Goal: Communication & Community: Answer question/provide support

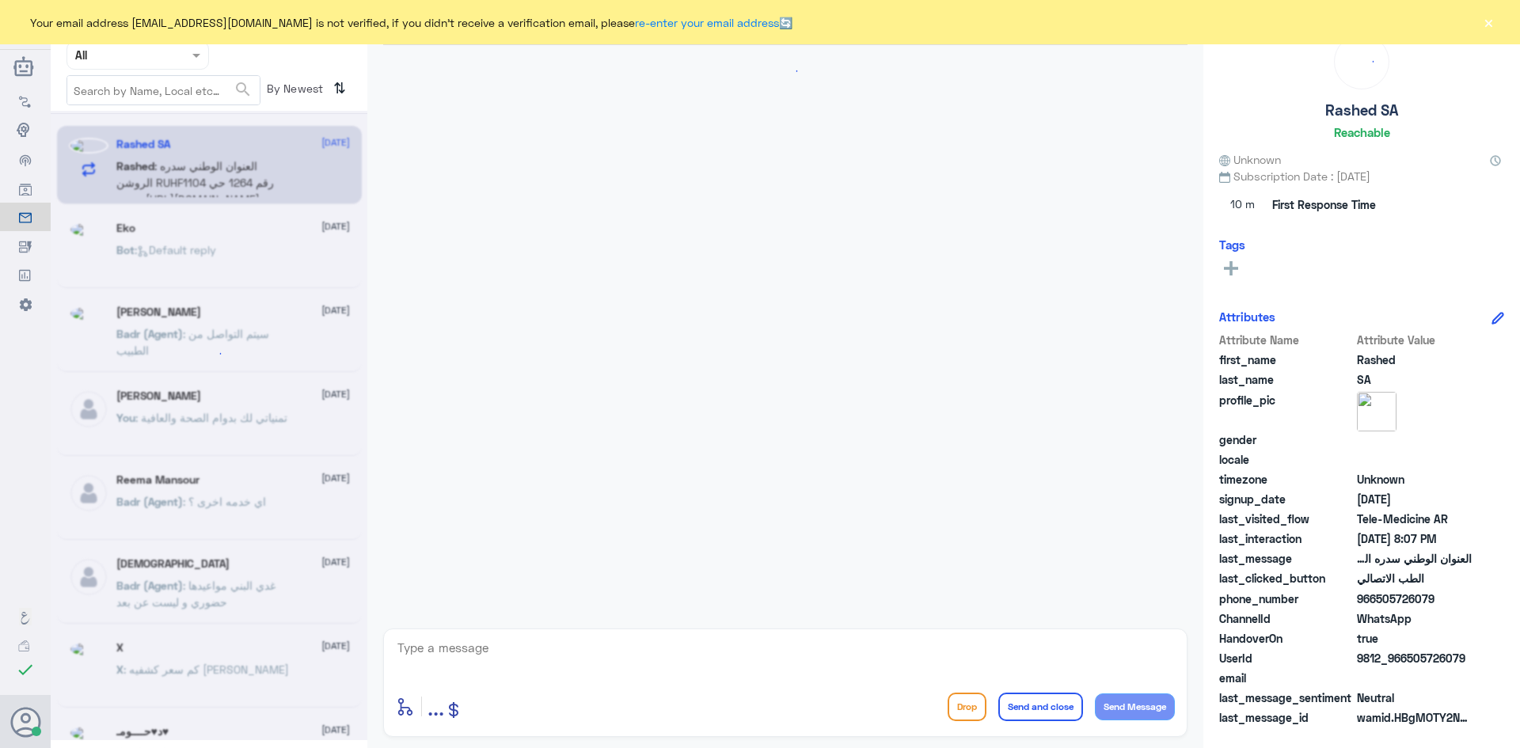
scroll to position [119, 0]
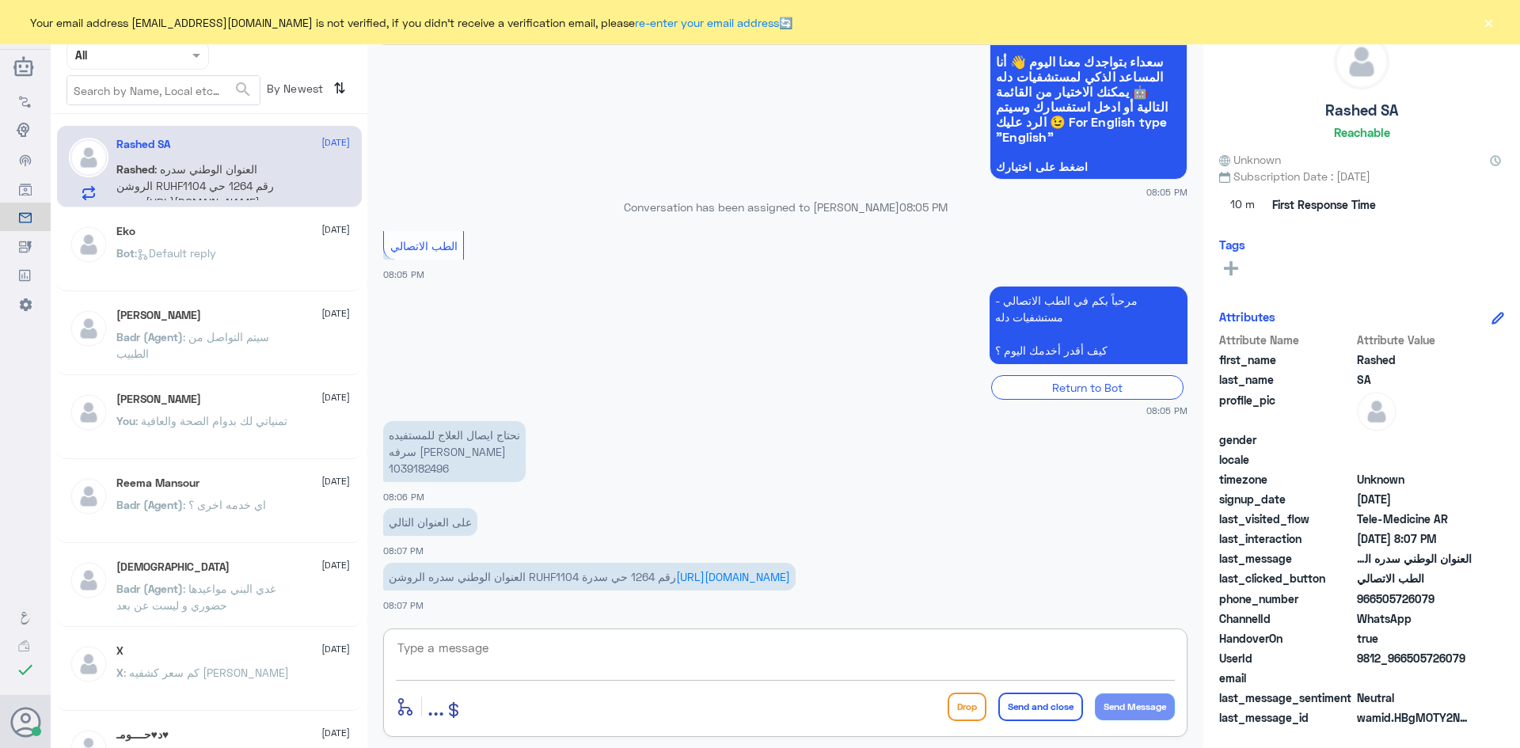
click at [561, 638] on textarea at bounding box center [785, 656] width 779 height 39
paste textarea "مرحبا معك [PERSON_NAME] من الطب الاتصالي"
type textarea "مرحبا معك [PERSON_NAME] من الطب الاتصالي"
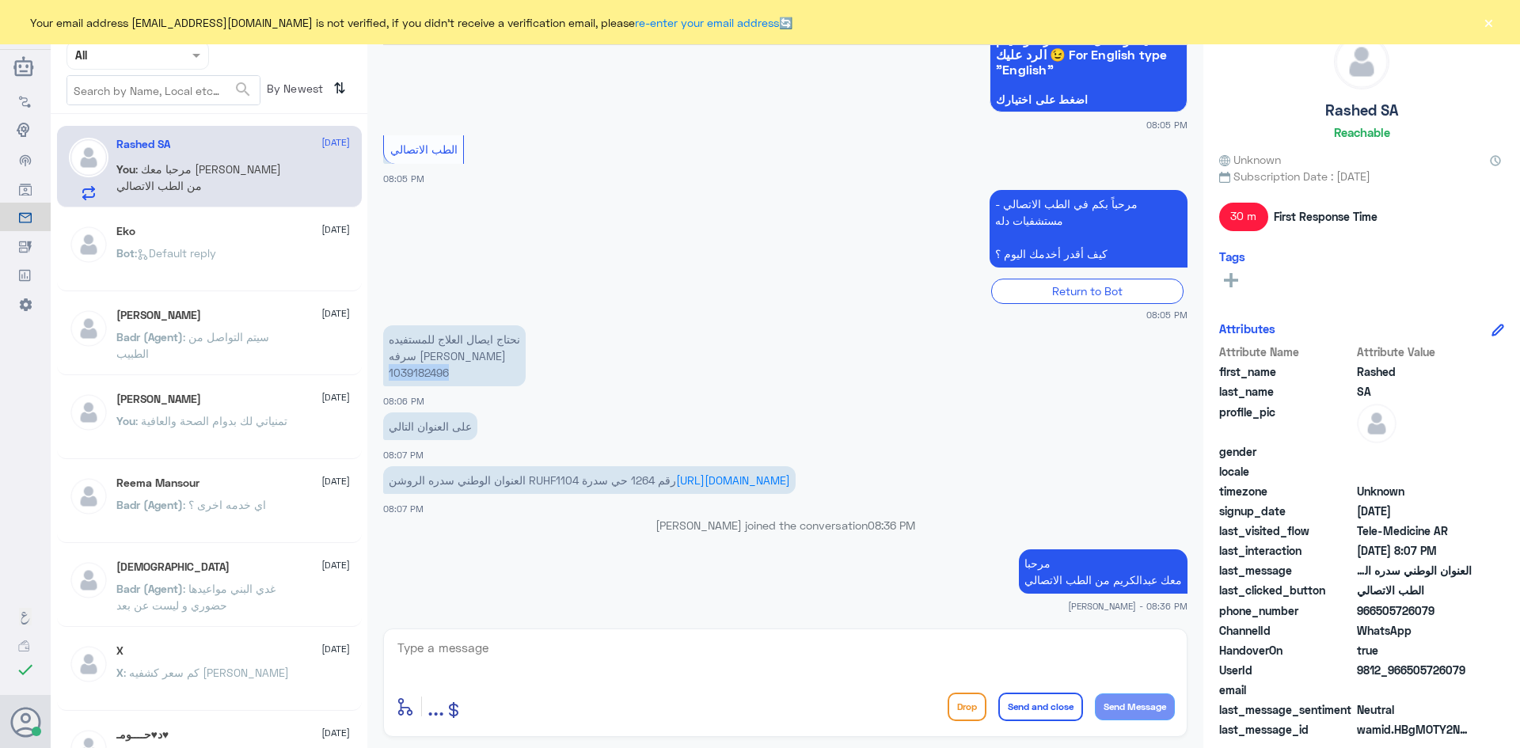
drag, startPoint x: 454, startPoint y: 374, endPoint x: 390, endPoint y: 369, distance: 65.1
click at [390, 369] on p "نحتاج ايصال العلاج للمستفيده سرفه [PERSON_NAME] 1039182496" at bounding box center [454, 355] width 143 height 61
copy p "1039182496"
click at [765, 644] on textarea at bounding box center [785, 656] width 779 height 39
type textarea "ابشر"
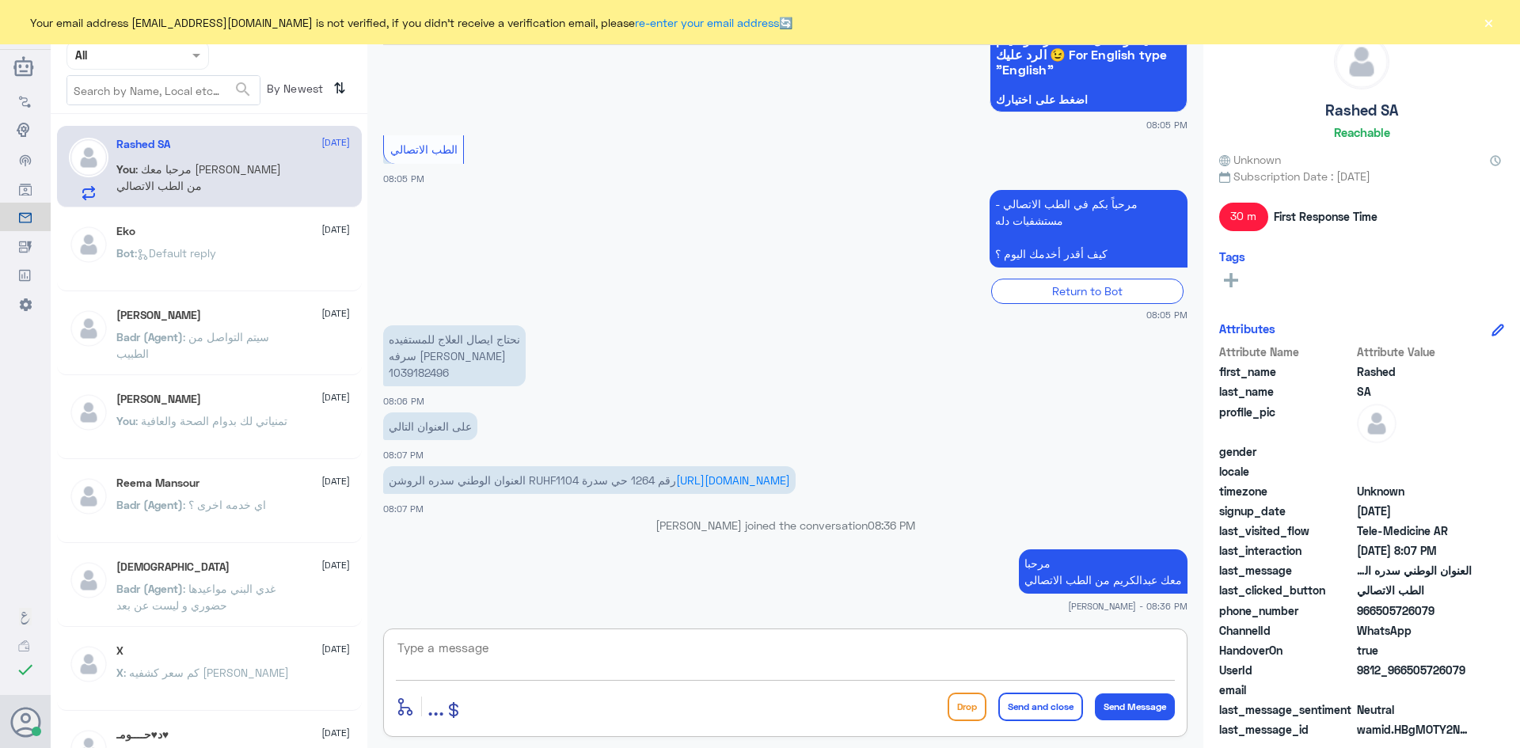
scroll to position [237, 0]
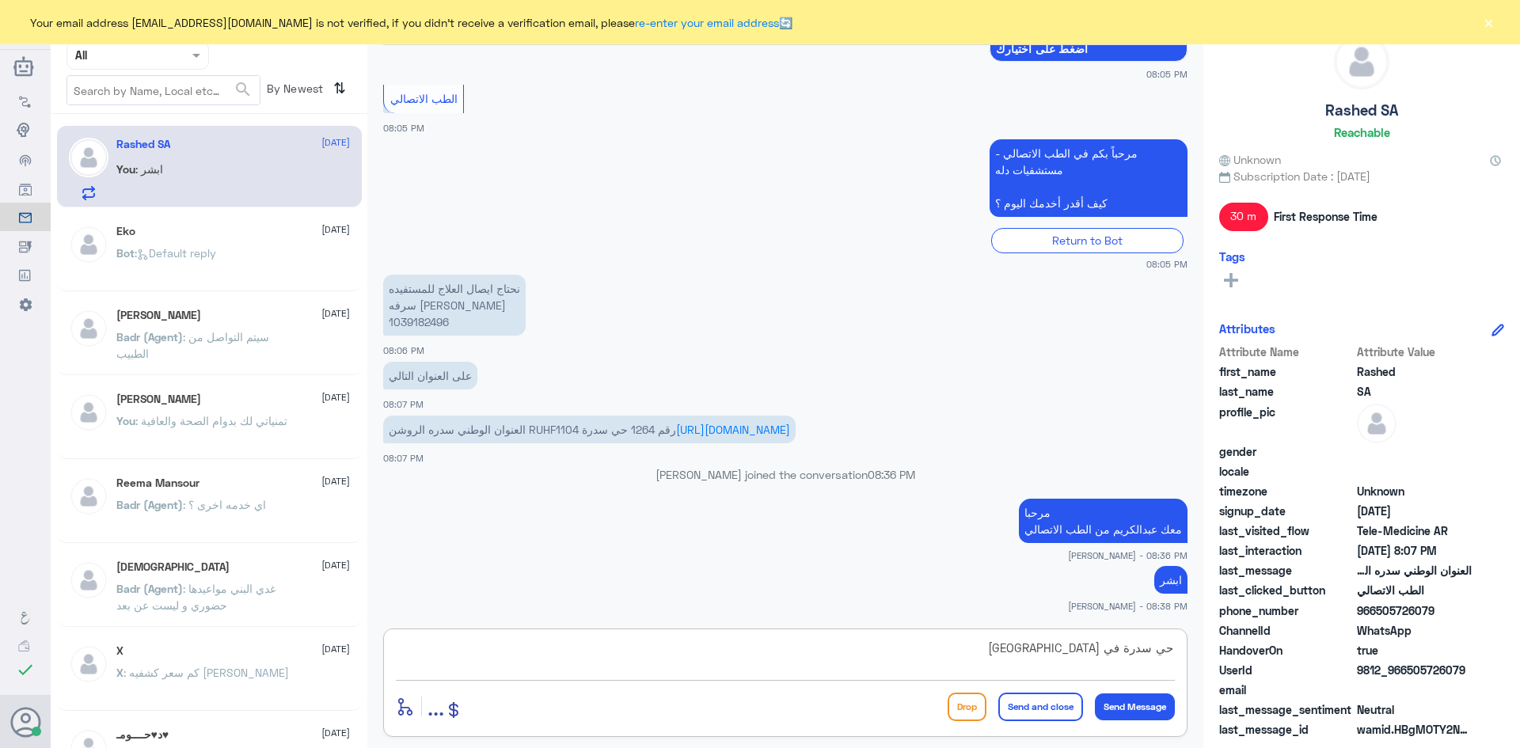
type textarea "حي سدرة في الرياض ؟"
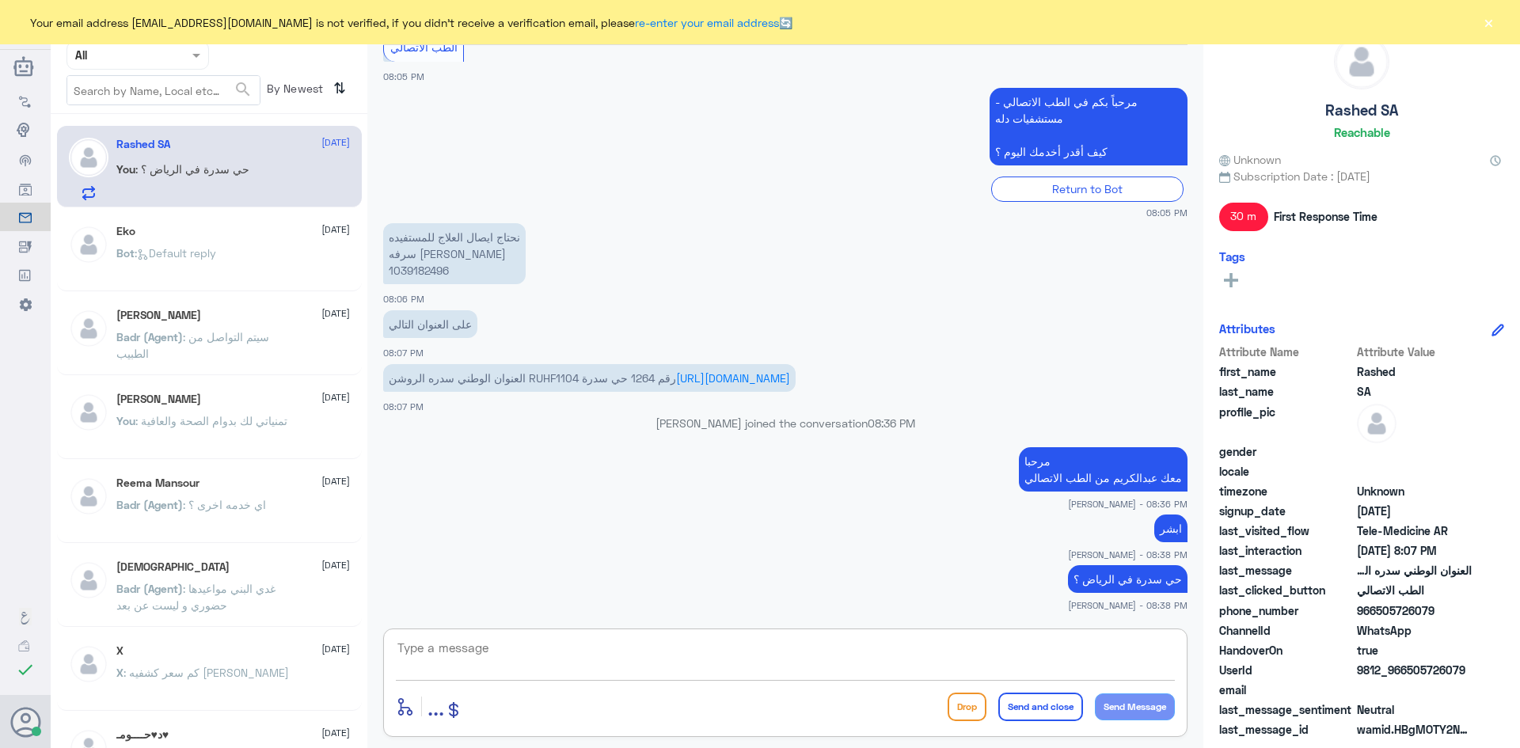
click at [1487, 20] on button "×" at bounding box center [1489, 22] width 16 height 16
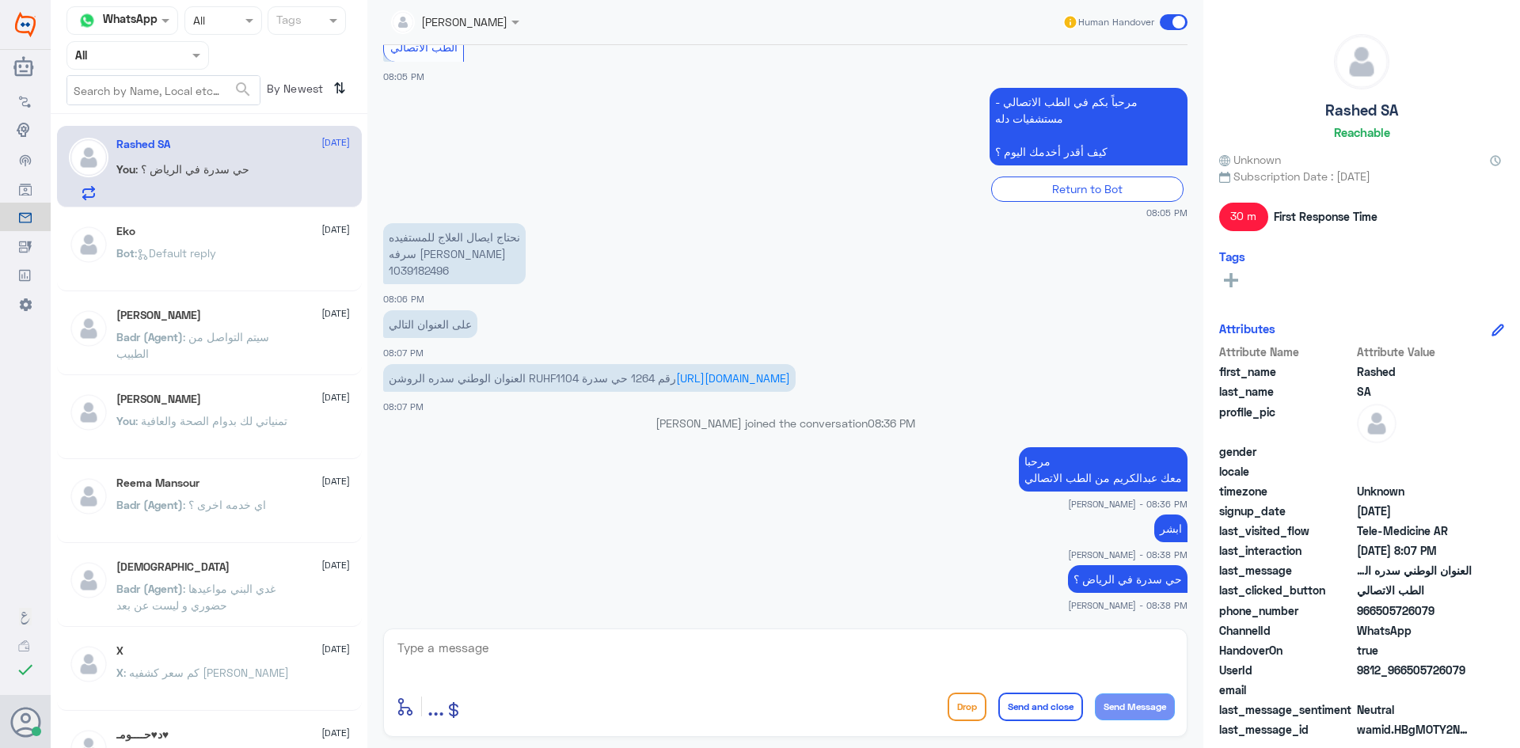
click at [1166, 21] on span at bounding box center [1174, 22] width 28 height 16
click at [0, 0] on input "checkbox" at bounding box center [0, 0] width 0 height 0
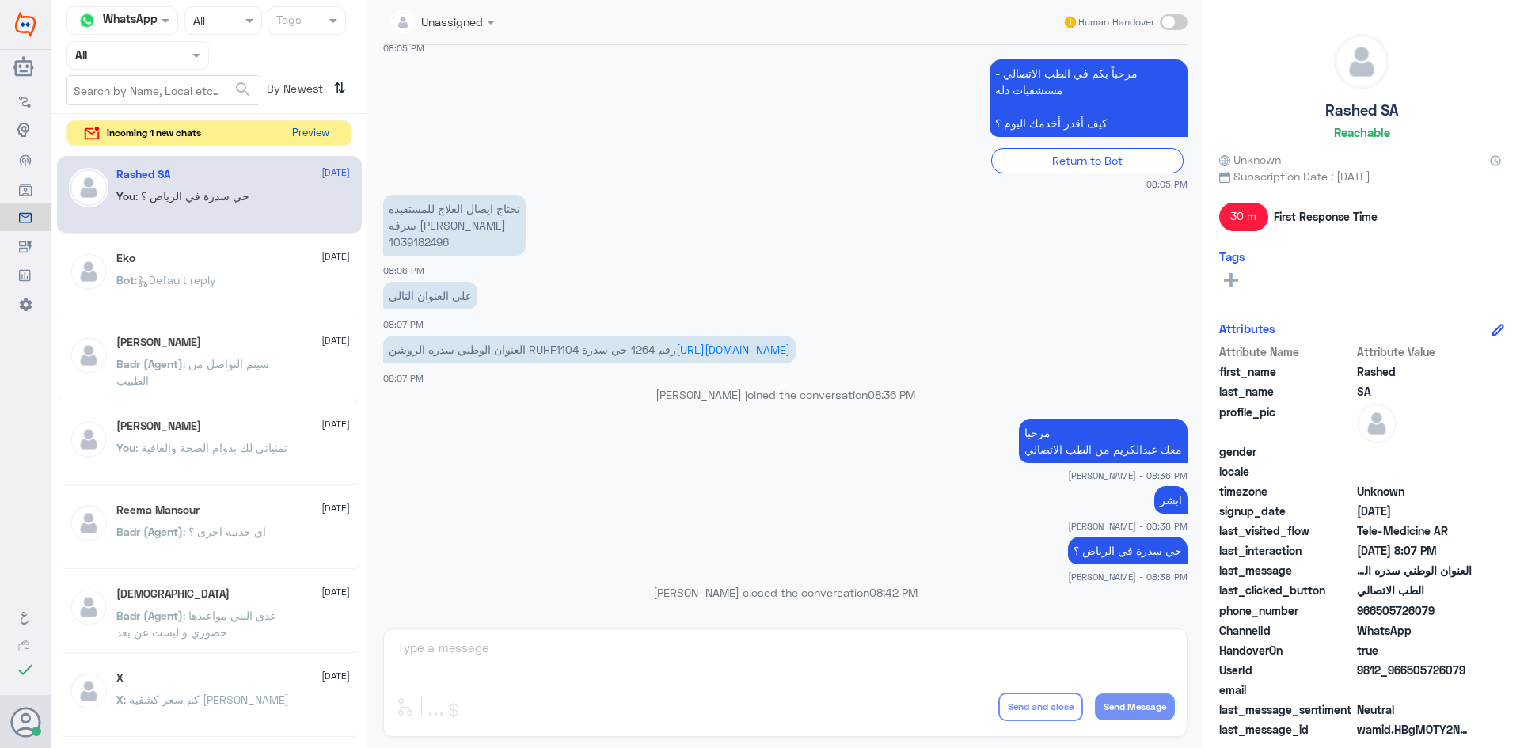
click at [316, 135] on button "Preview" at bounding box center [310, 133] width 49 height 25
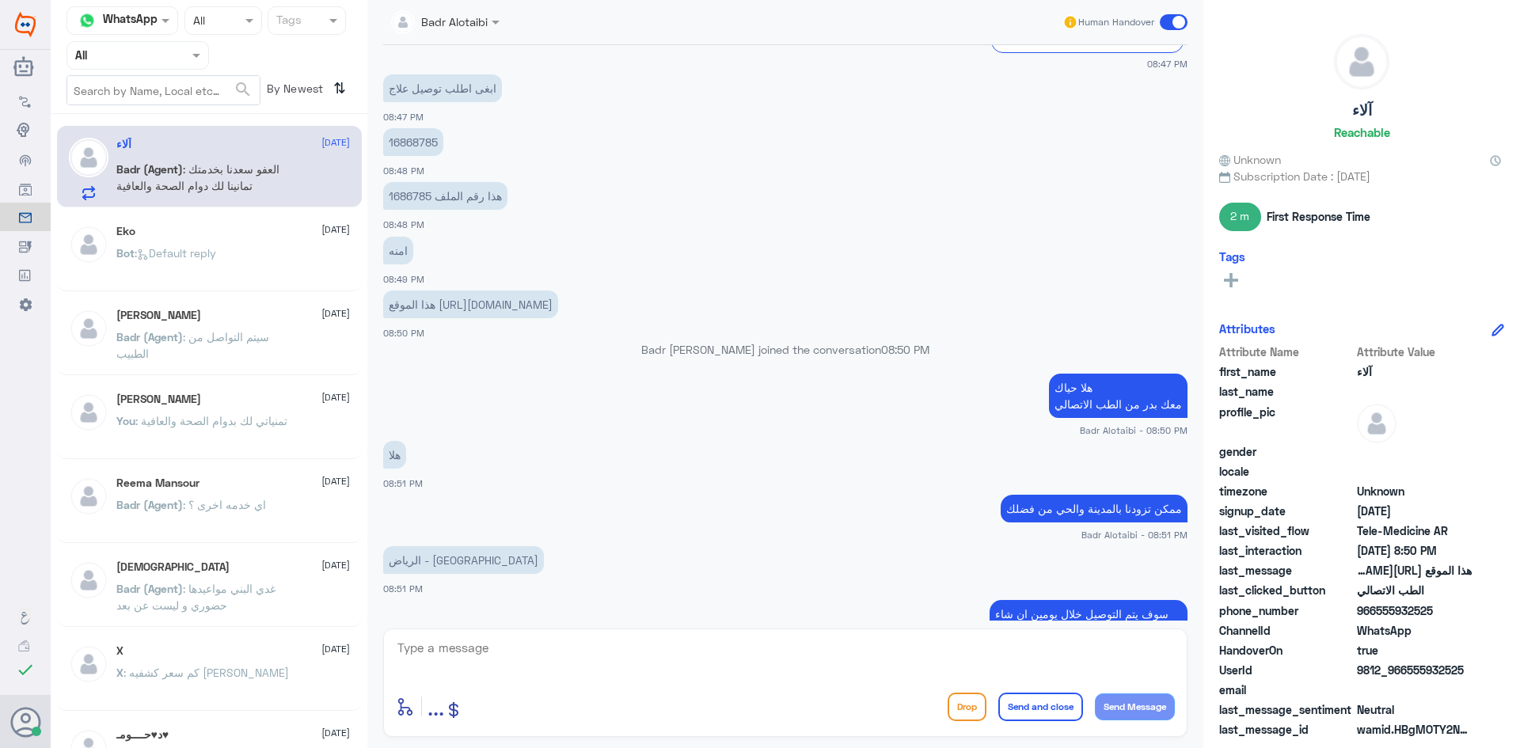
scroll to position [1550, 0]
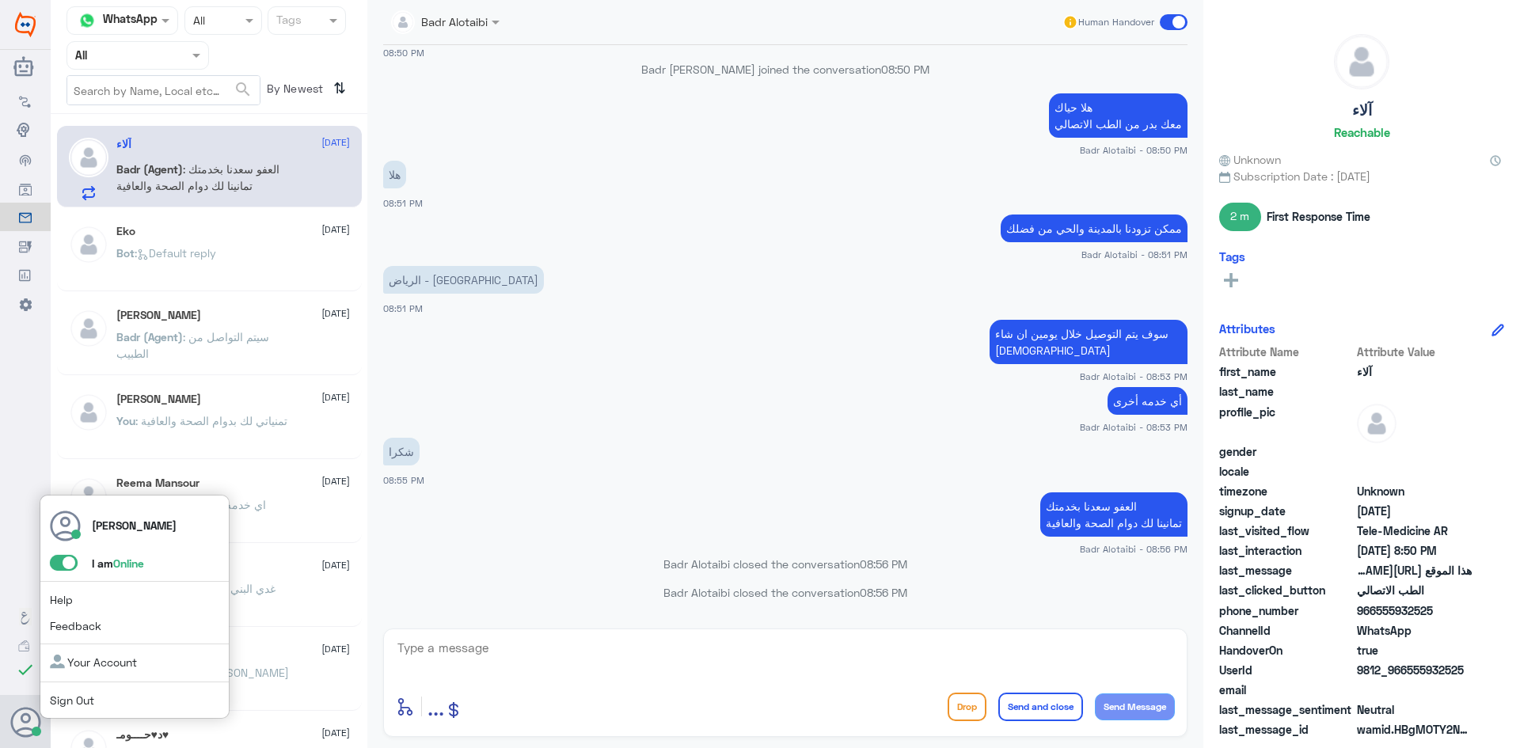
click at [58, 561] on span at bounding box center [64, 563] width 28 height 16
click at [0, 0] on input "checkbox" at bounding box center [0, 0] width 0 height 0
